Goal: Find specific page/section: Find specific page/section

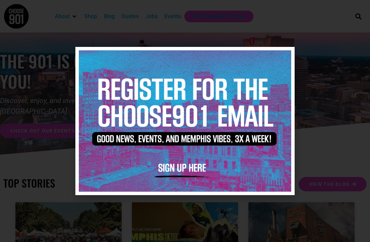
click at [291, 58] on img at bounding box center [185, 121] width 213 height 142
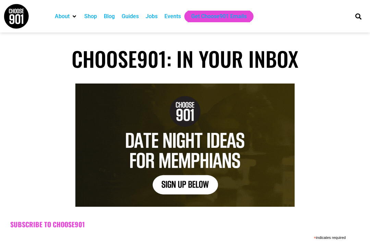
click at [156, 18] on div "Jobs" at bounding box center [152, 16] width 12 height 8
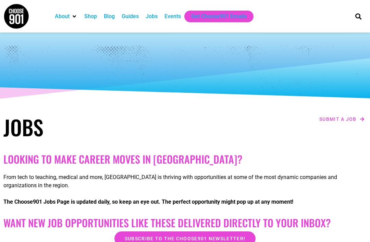
click at [155, 20] on div "Jobs" at bounding box center [152, 16] width 12 height 8
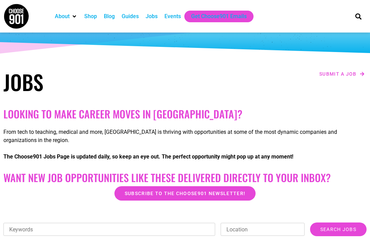
scroll to position [45, 0]
